Goal: Transaction & Acquisition: Purchase product/service

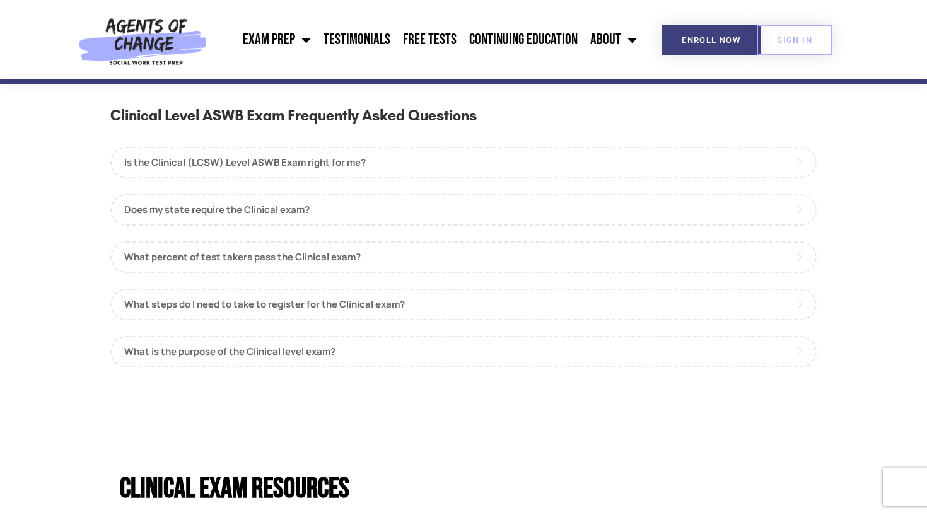
scroll to position [1121, 0]
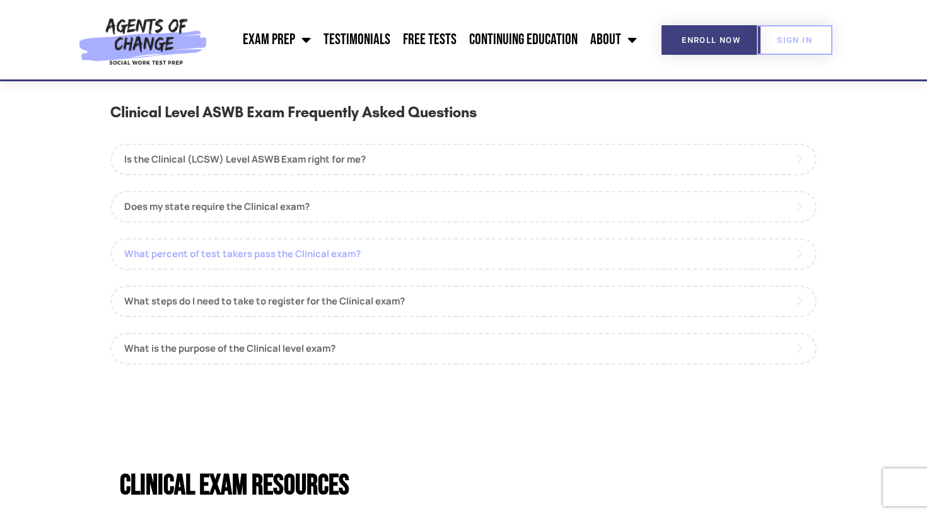
click at [335, 242] on link "What percent of test takers pass the Clinical exam?" at bounding box center [463, 254] width 706 height 32
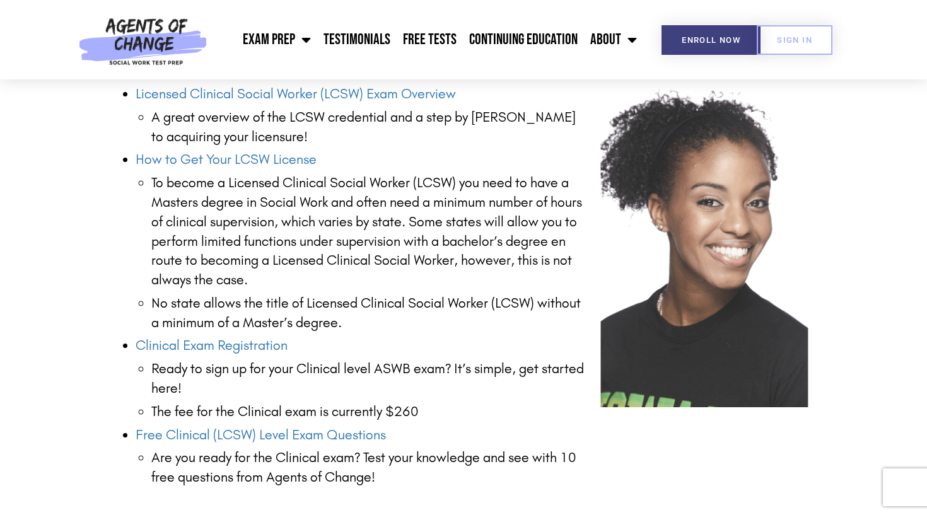
scroll to position [1697, 0]
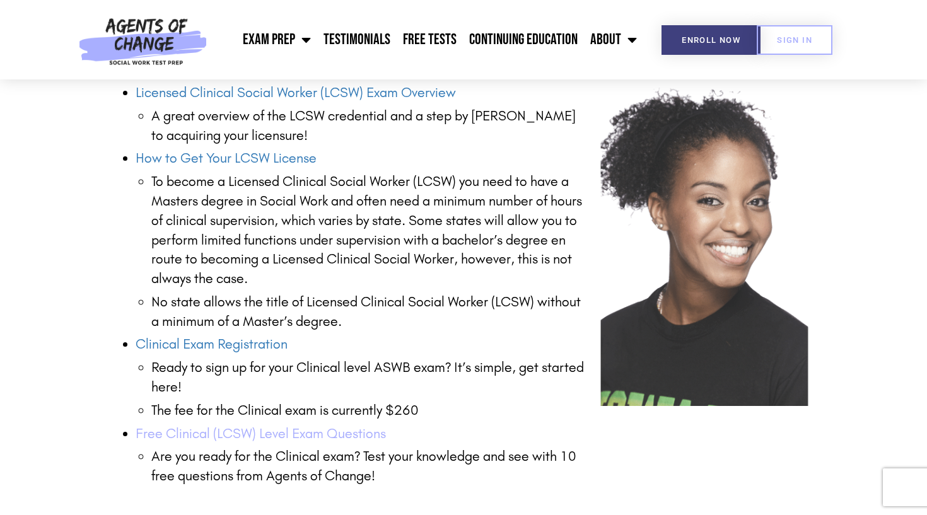
click at [316, 426] on link "Free Clinical (LCSW) Level Exam Questions" at bounding box center [261, 434] width 250 height 16
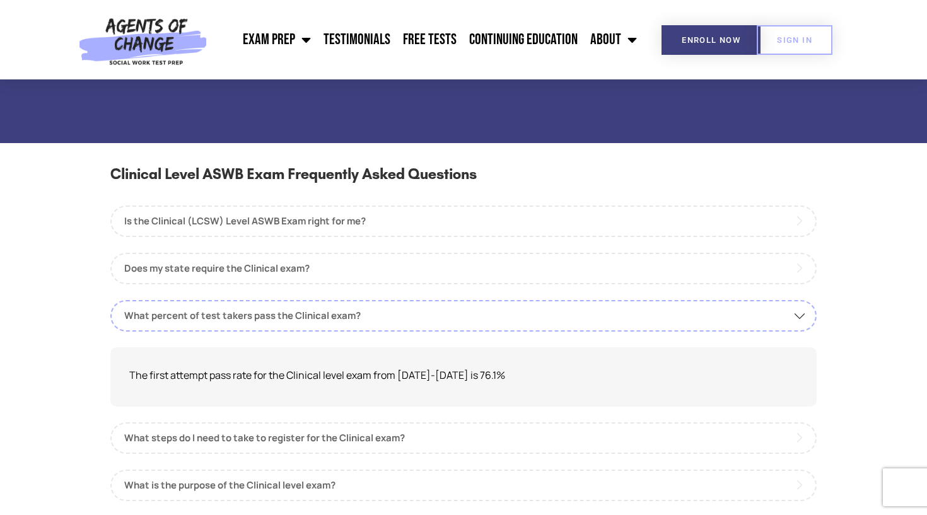
scroll to position [972, 0]
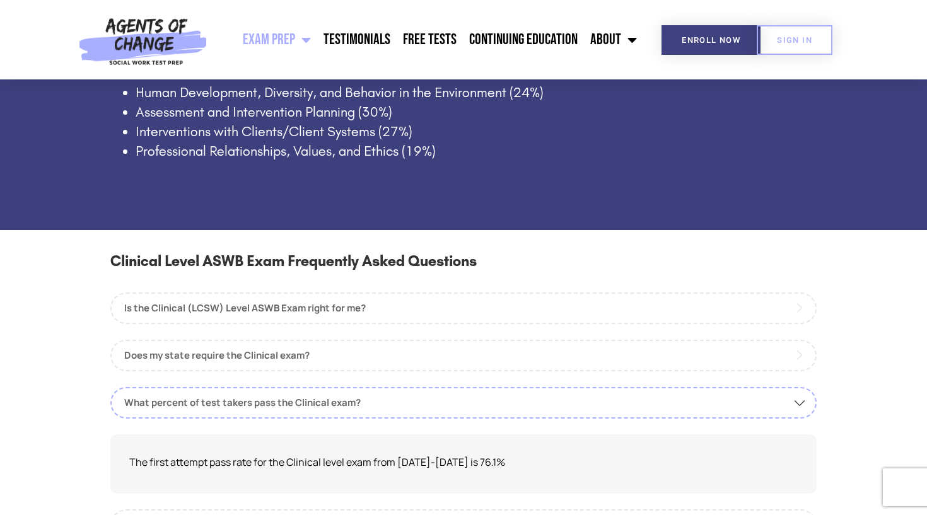
click at [268, 42] on link "Exam Prep" at bounding box center [277, 40] width 81 height 32
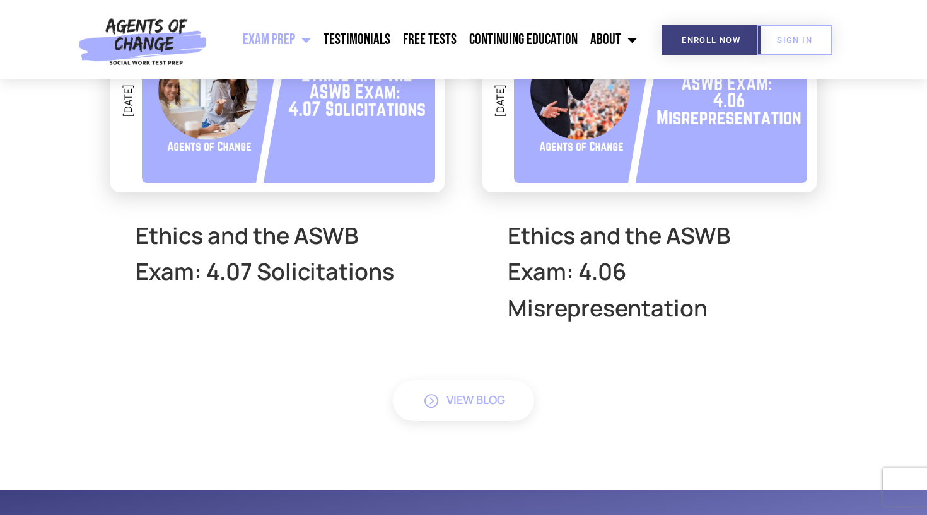
scroll to position [4460, 0]
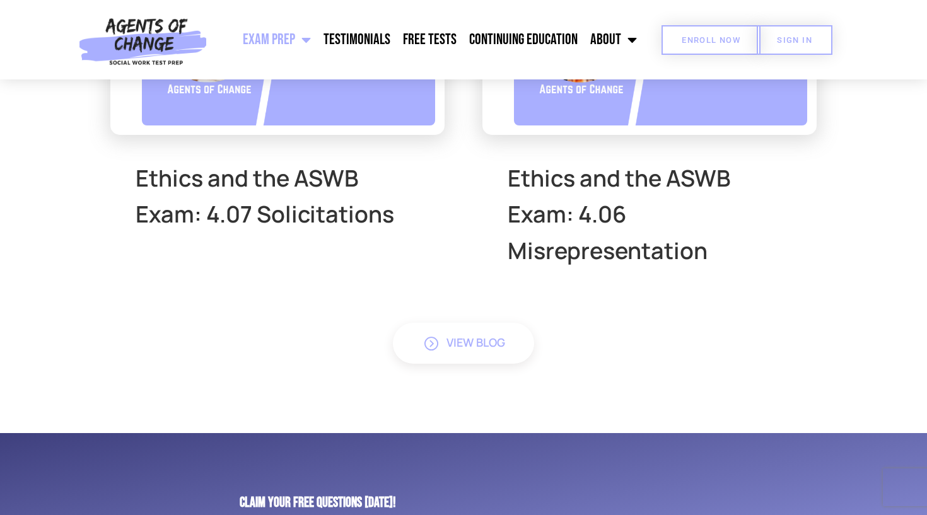
click at [706, 49] on link "Enroll Now" at bounding box center [711, 40] width 99 height 30
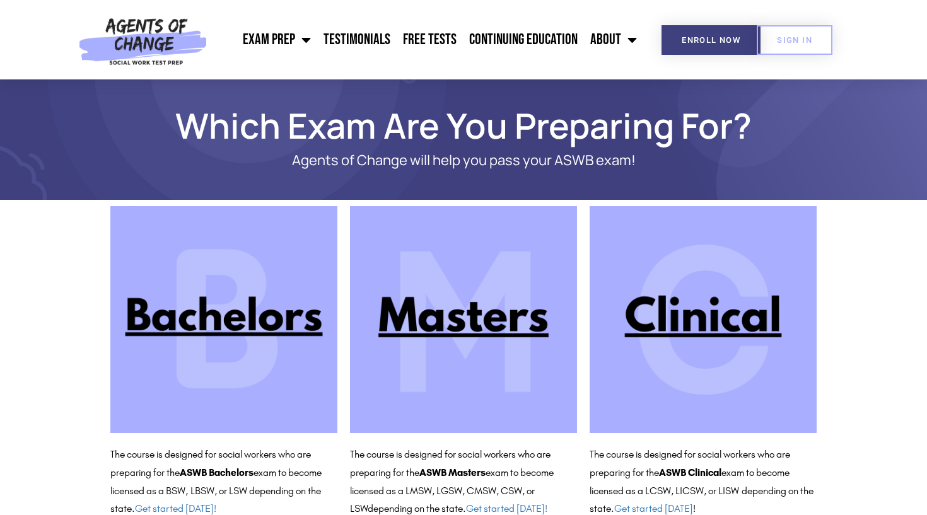
scroll to position [39, 0]
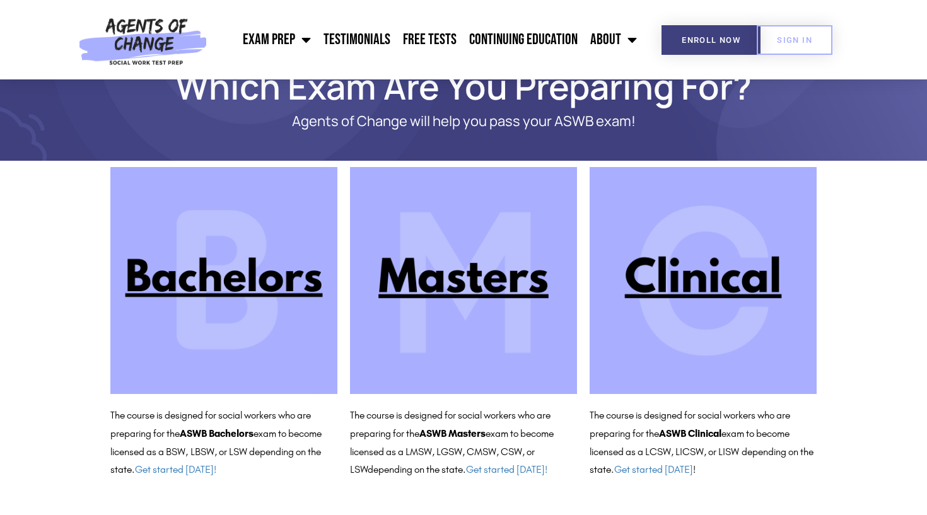
click at [689, 293] on img at bounding box center [703, 280] width 227 height 227
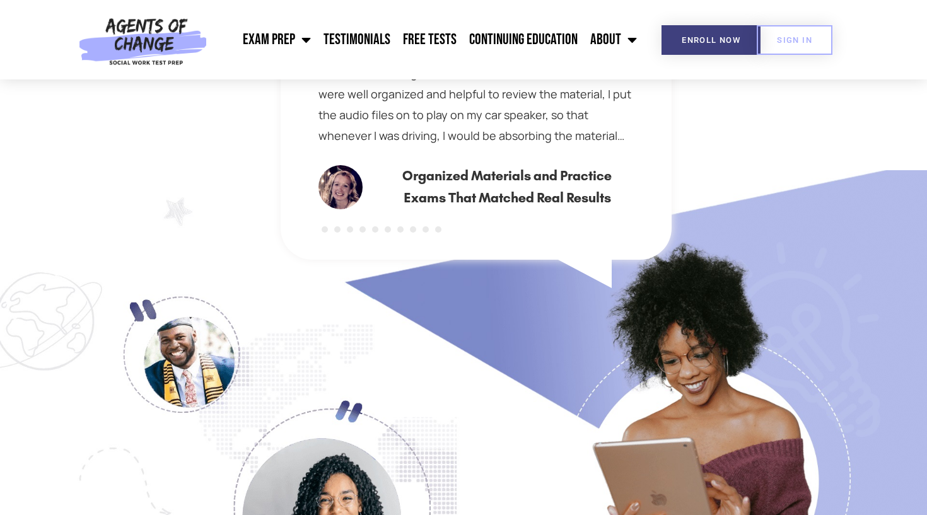
scroll to position [892, 0]
